Goal: Transaction & Acquisition: Subscribe to service/newsletter

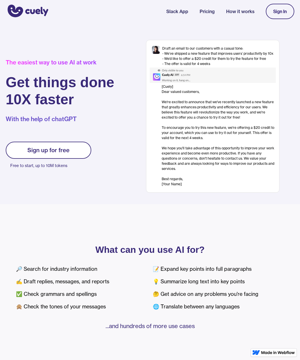
click at [20, 155] on link "Sign up for free" at bounding box center [49, 150] width 86 height 17
click at [287, 10] on link "Sign In" at bounding box center [280, 11] width 29 height 15
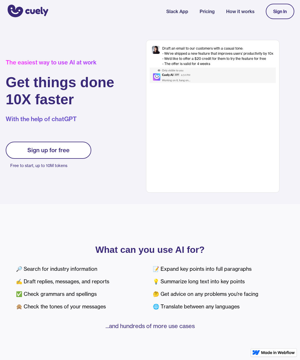
click at [215, 265] on div "📝 Expand key points into full paragraphs 💡 Summarize long text into key points …" at bounding box center [218, 288] width 131 height 50
click at [221, 268] on div "📝 Expand key points into full paragraphs 💡 Summarize long text into key points …" at bounding box center [218, 288] width 131 height 50
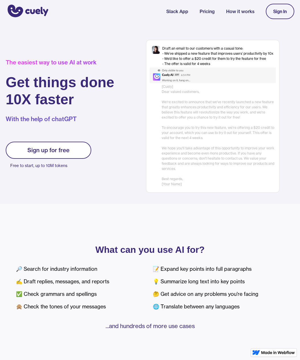
click at [222, 273] on div "📝 Expand key points into full paragraphs 💡 Summarize long text into key points …" at bounding box center [218, 288] width 131 height 50
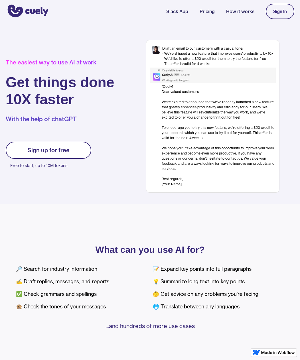
click at [224, 275] on div "📝 Expand key points into full paragraphs 💡 Summarize long text into key points …" at bounding box center [218, 288] width 131 height 50
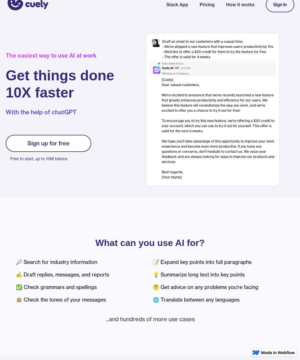
click at [228, 288] on div "📝 Expand key points into full paragraphs 💡 Summarize long text into key points …" at bounding box center [218, 281] width 131 height 50
click at [219, 274] on div "📝 Expand key points into full paragraphs 💡 Summarize long text into key points …" at bounding box center [218, 281] width 131 height 50
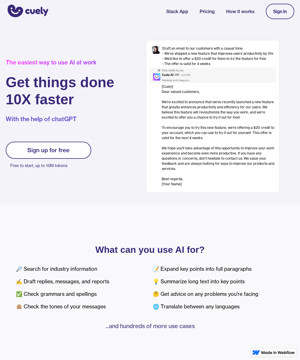
click at [243, 168] on div "[Cuely] Dear valued customers, ‍ We're excited to announce that we've recently …" at bounding box center [219, 135] width 114 height 103
click at [244, 159] on div "[Cuely] Dear valued customers, ‍ We're excited to announce that we've recently …" at bounding box center [219, 135] width 114 height 103
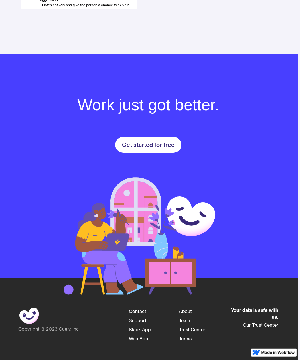
scroll to position [734, 4]
click at [156, 149] on link "Get started for free" at bounding box center [148, 145] width 66 height 16
